Goal: Find contact information: Find contact information

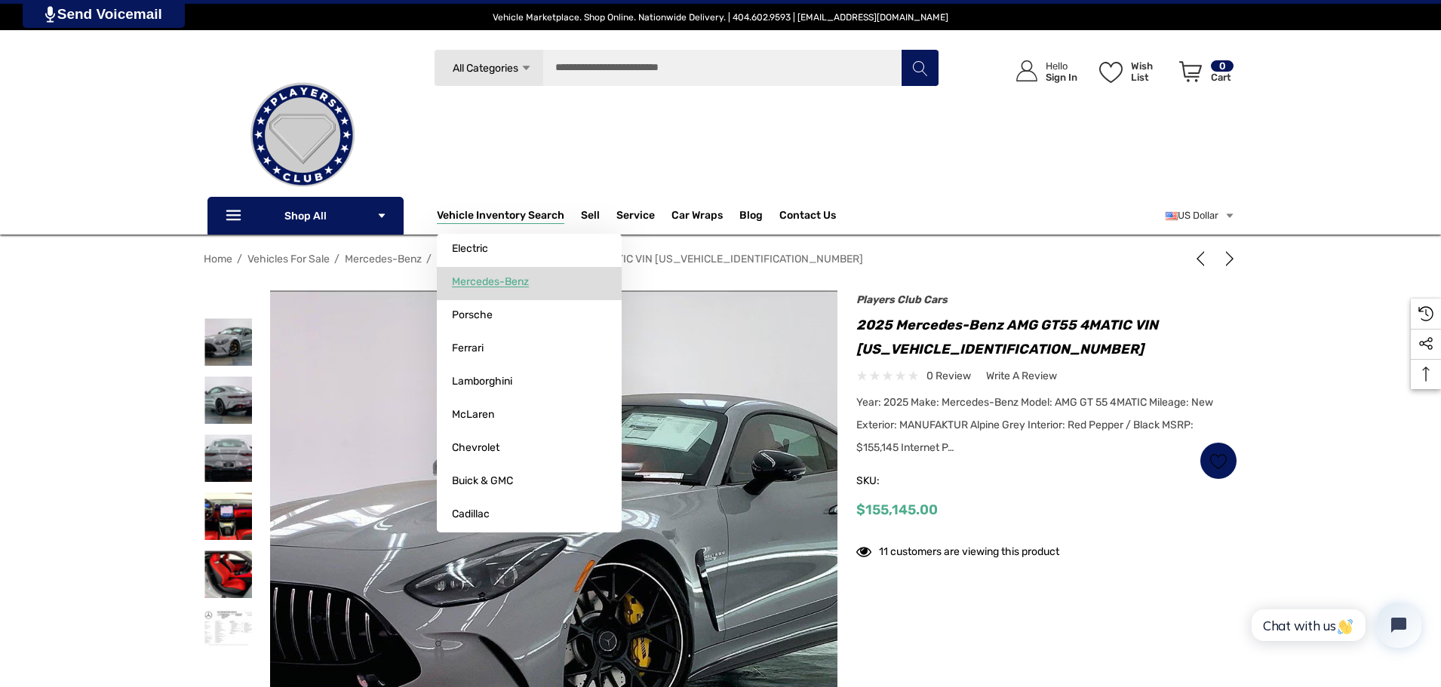
click at [496, 272] on link "Mercedes-Benz" at bounding box center [529, 282] width 185 height 30
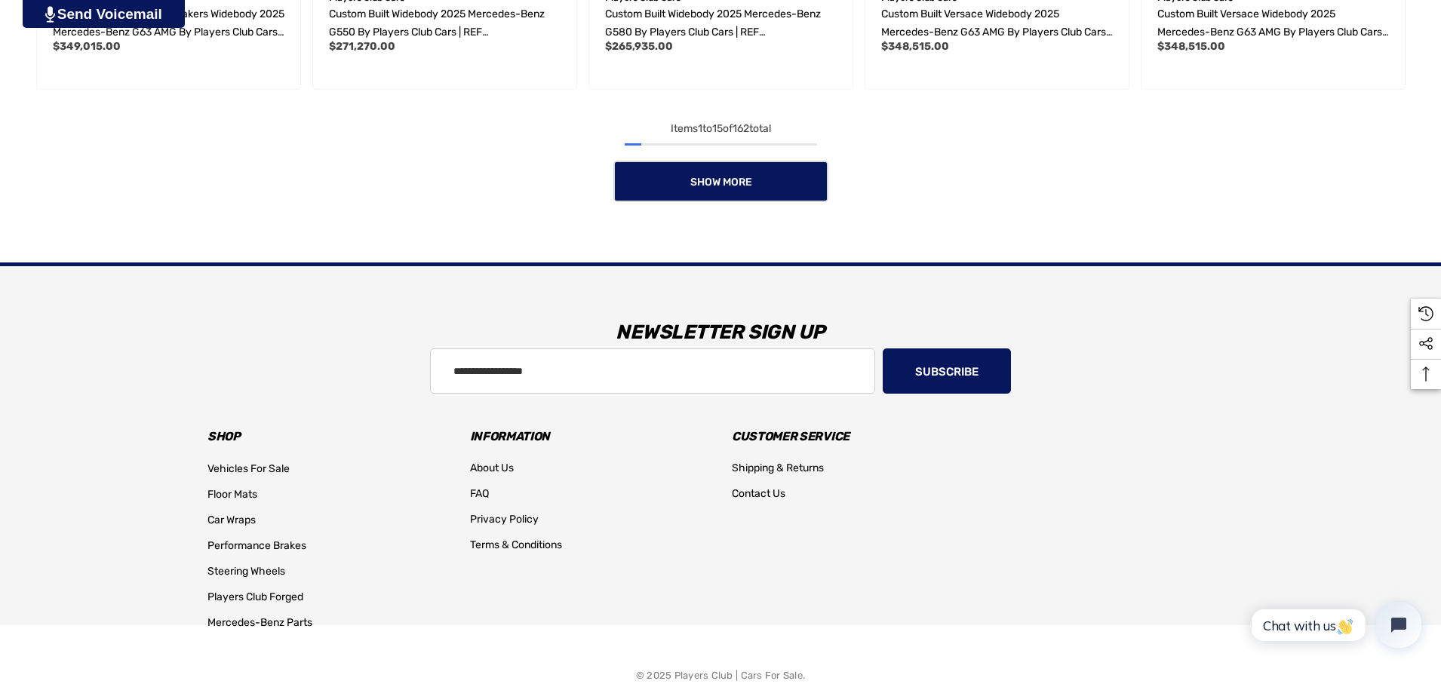
scroll to position [1650, 0]
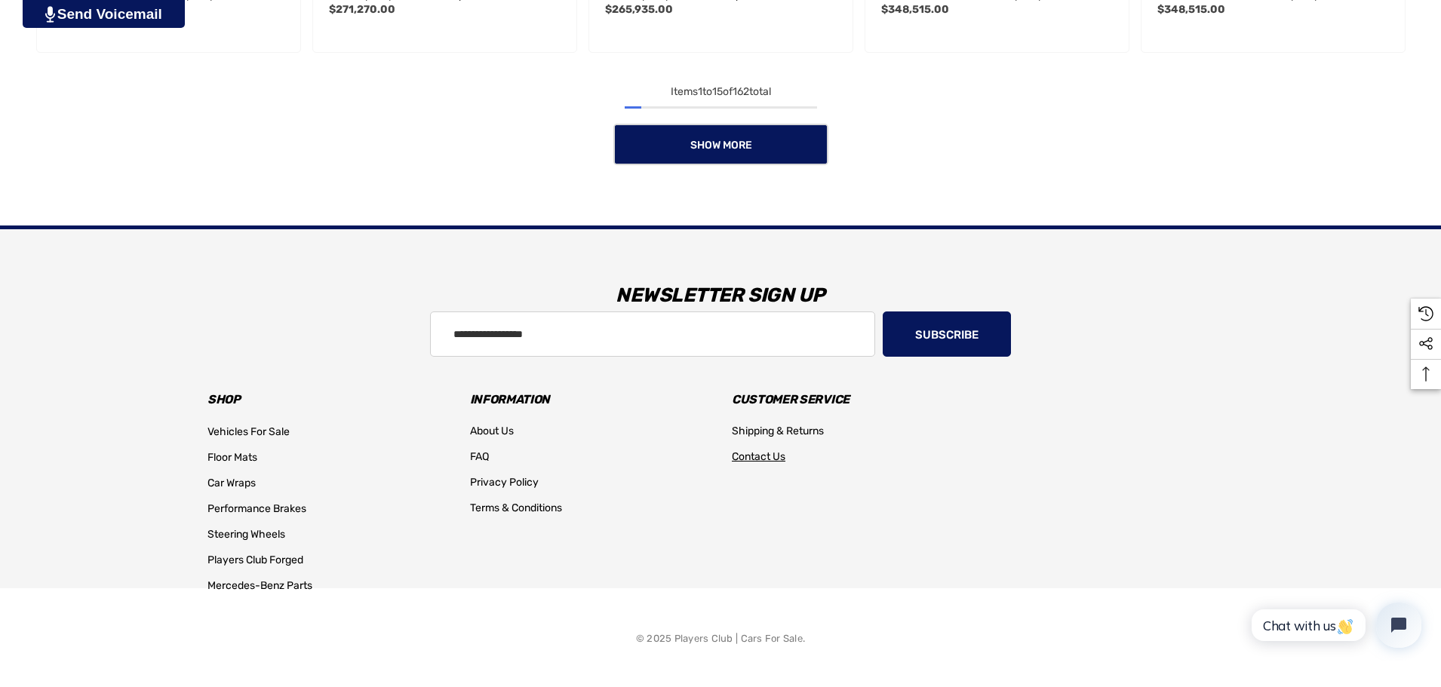
click at [764, 459] on span "Contact Us" at bounding box center [759, 456] width 54 height 13
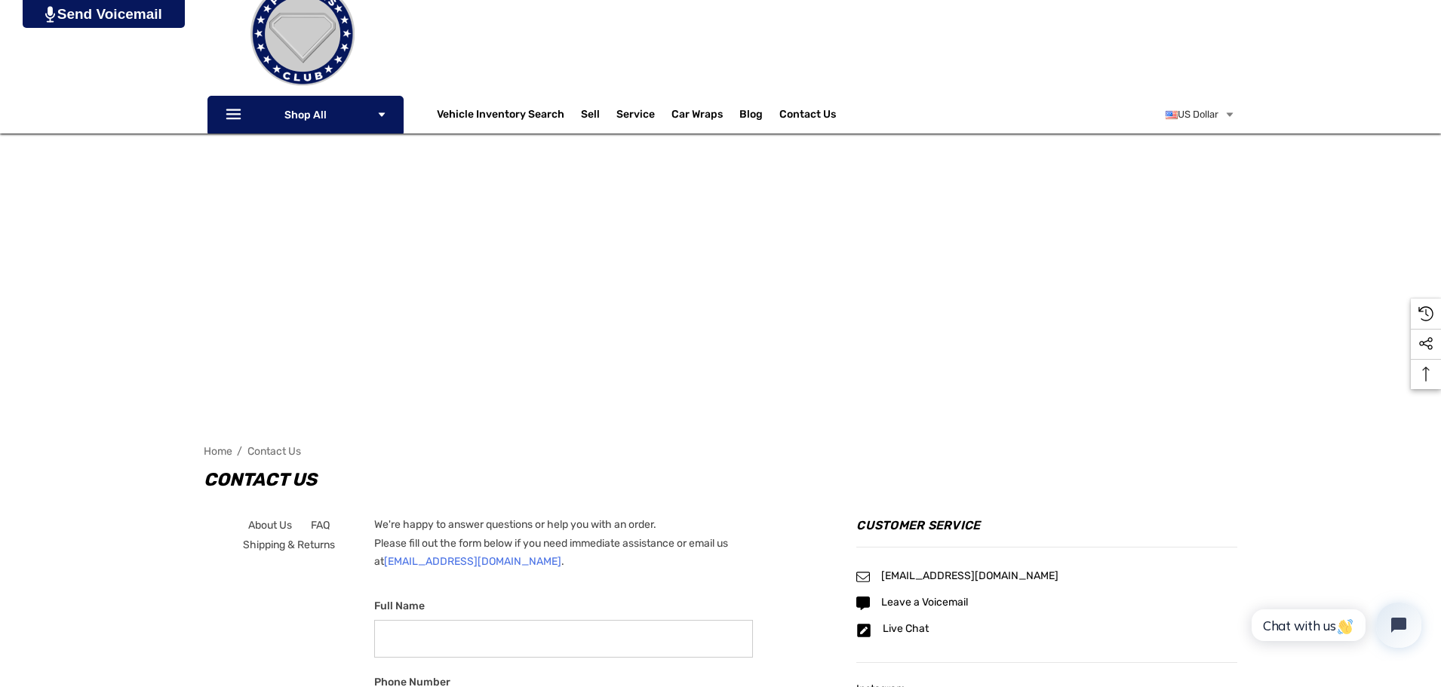
scroll to position [226, 0]
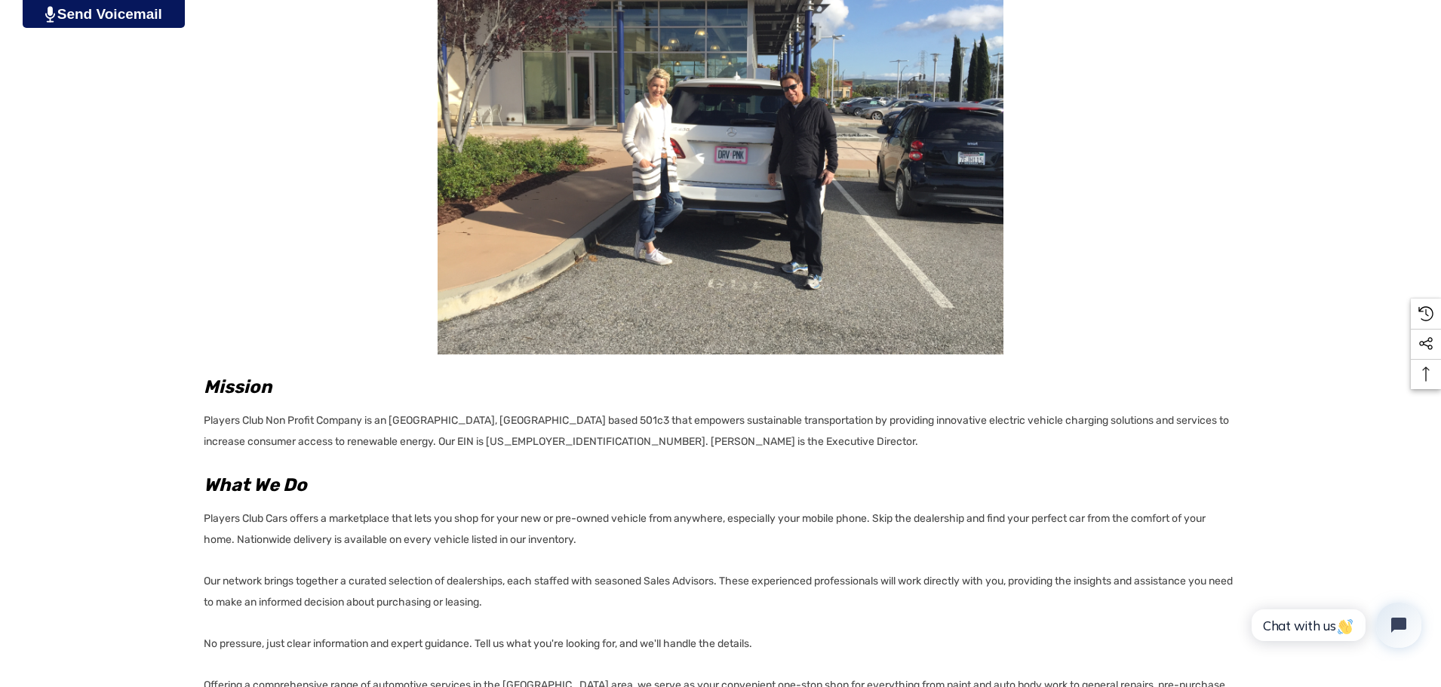
scroll to position [453, 0]
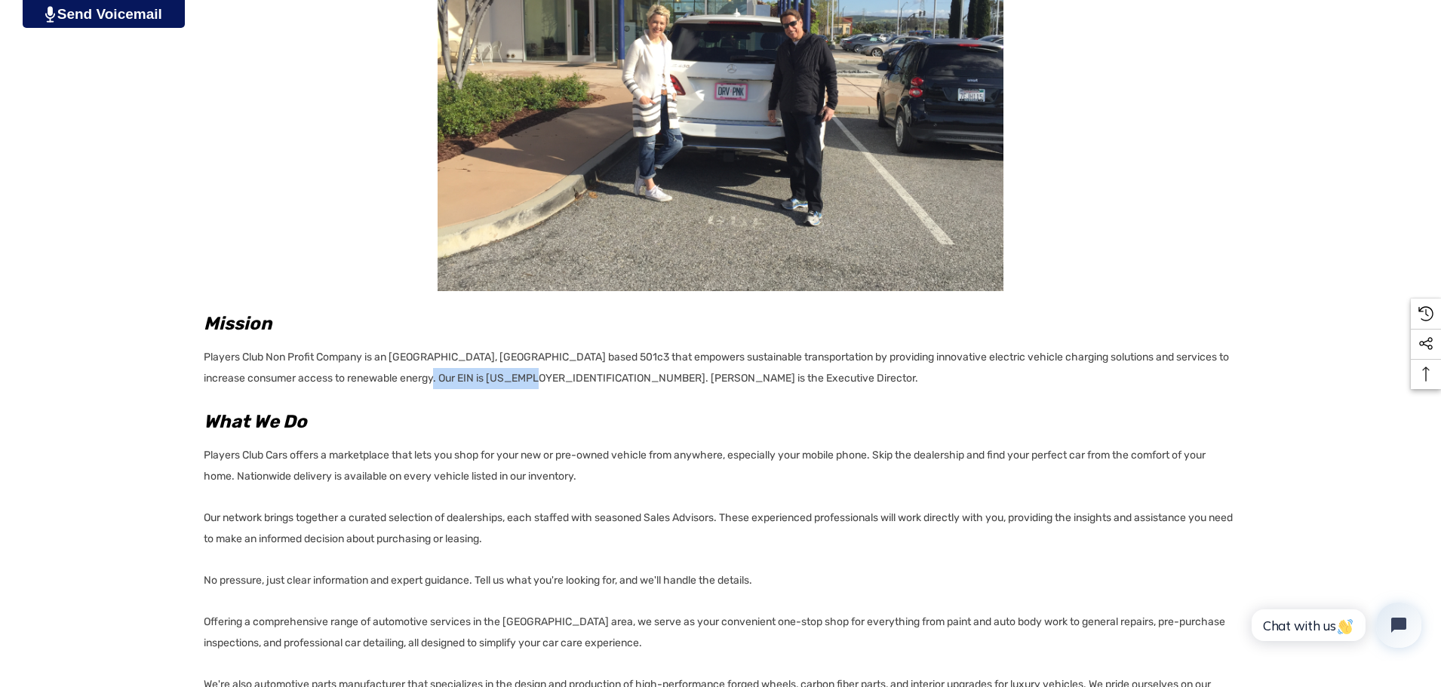
drag, startPoint x: 412, startPoint y: 380, endPoint x: 533, endPoint y: 384, distance: 120.8
click at [533, 384] on p "Players Club Non Profit Company is an Atlanta, GA based 501c3 that empowers sus…" at bounding box center [721, 366] width 1034 height 47
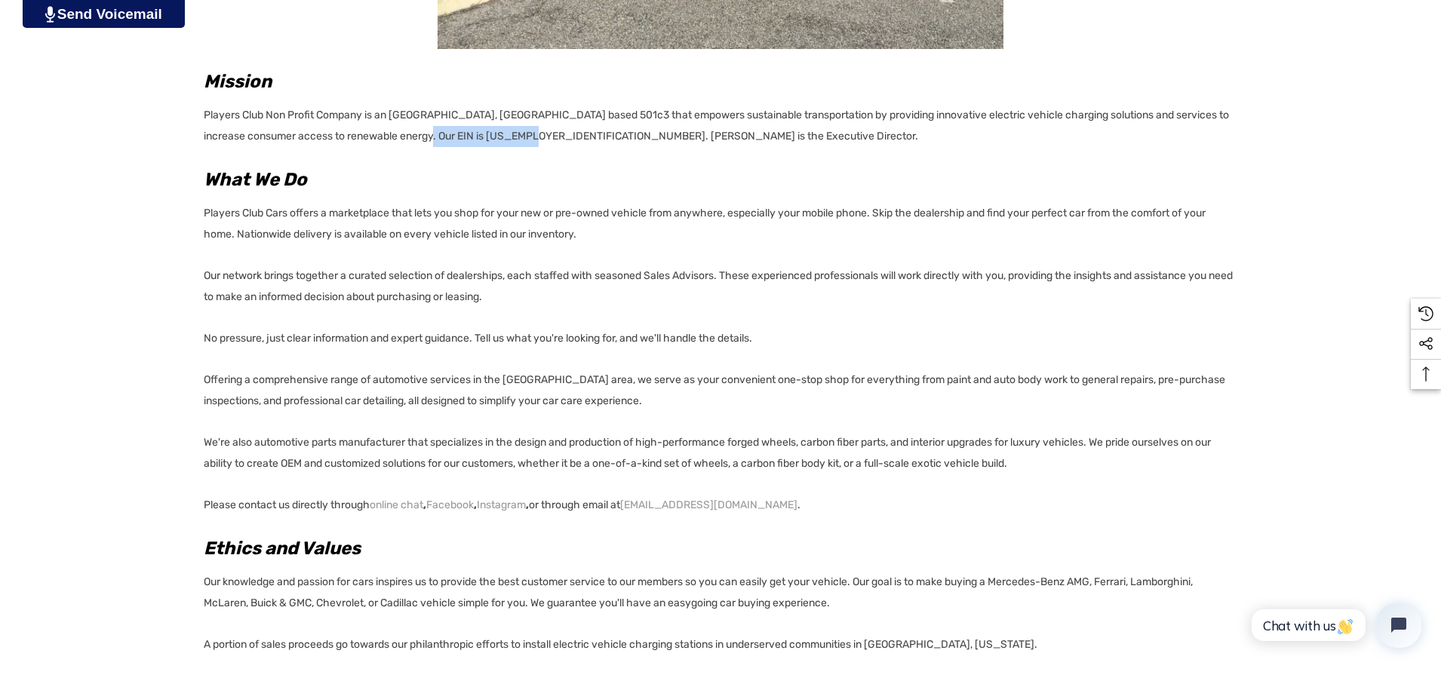
scroll to position [1132, 0]
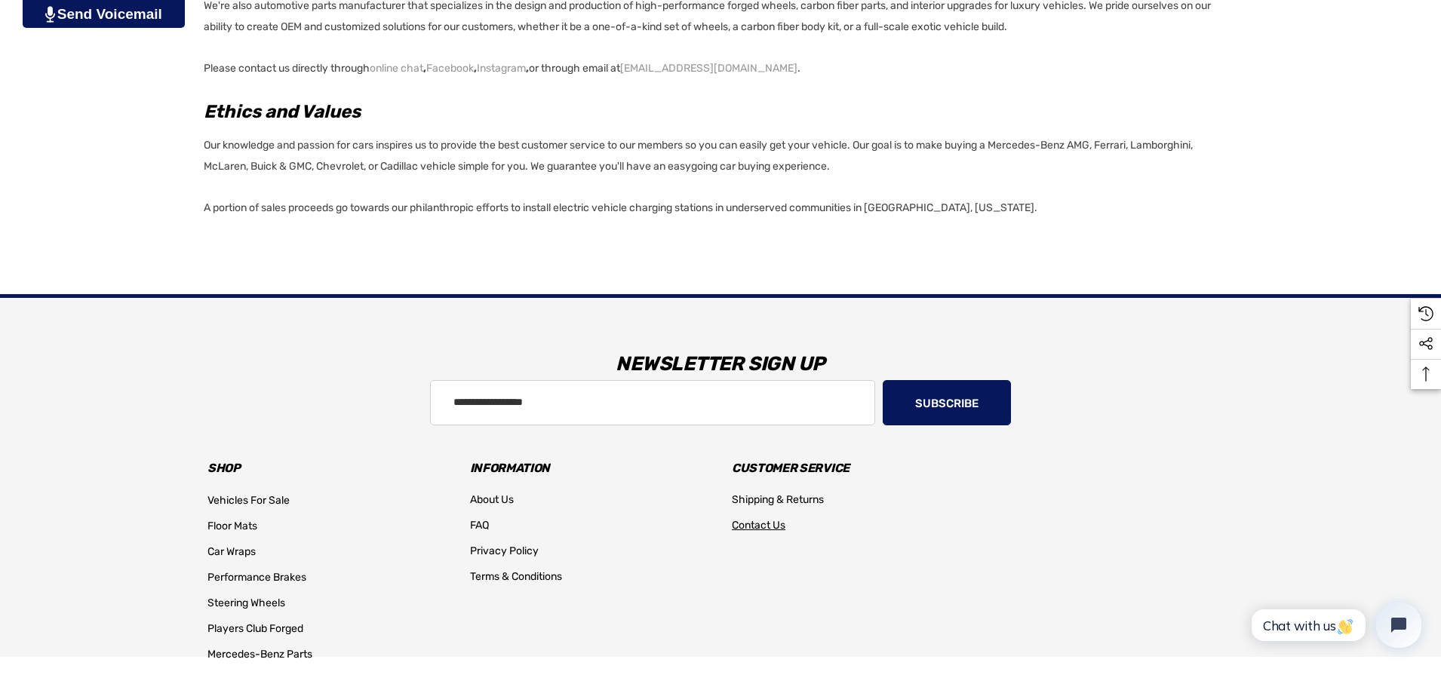
click at [774, 526] on span "Contact Us" at bounding box center [759, 525] width 54 height 13
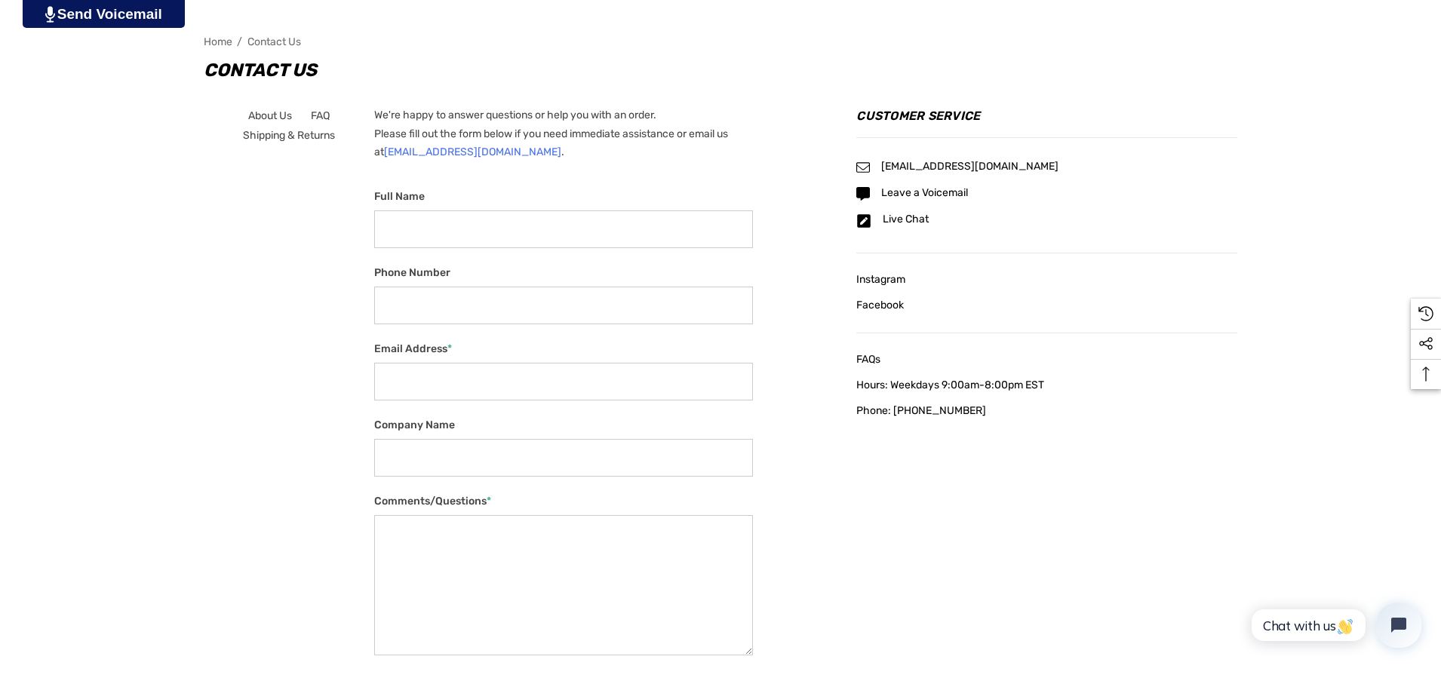
scroll to position [528, 0]
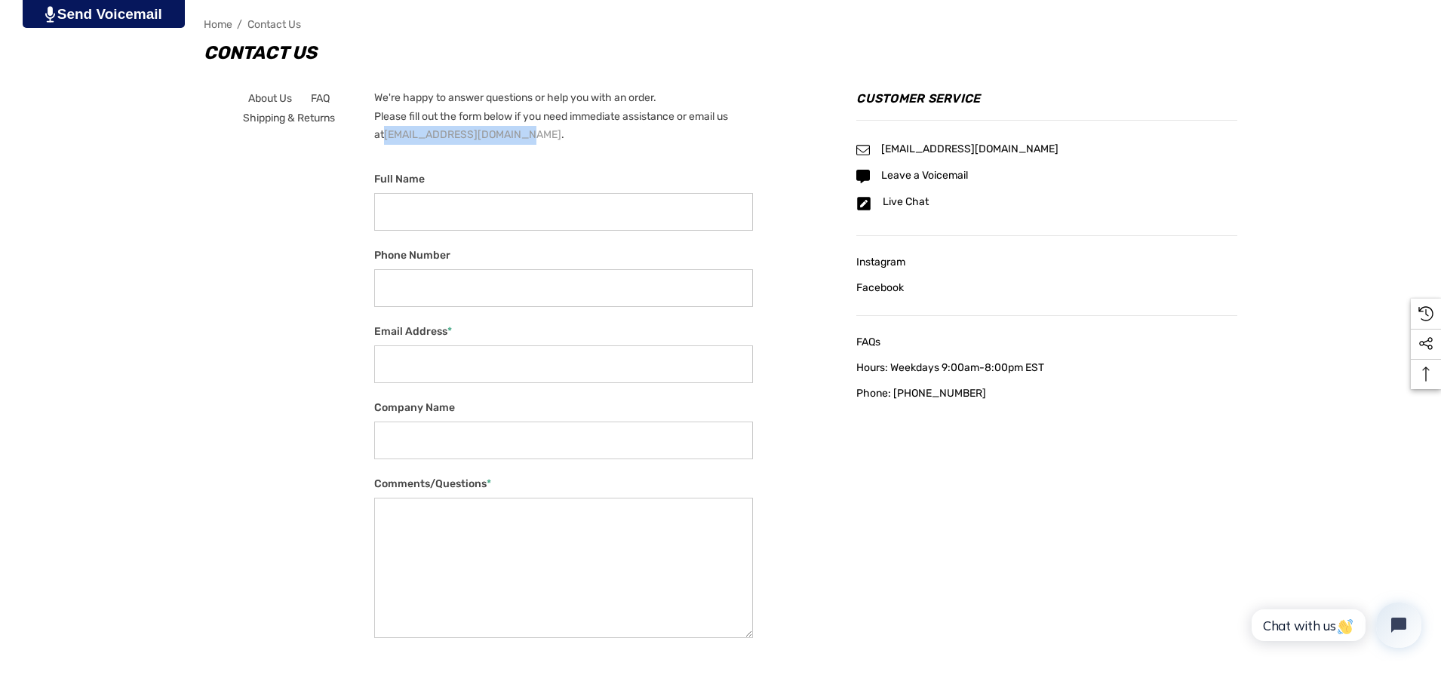
drag, startPoint x: 557, startPoint y: 137, endPoint x: 427, endPoint y: 137, distance: 129.8
click at [427, 137] on p "We're happy to answer questions or help you with an order. Please fill out the …" at bounding box center [563, 117] width 379 height 56
copy link "[EMAIL_ADDRESS][DOMAIN_NAME]"
